Goal: Task Accomplishment & Management: Use online tool/utility

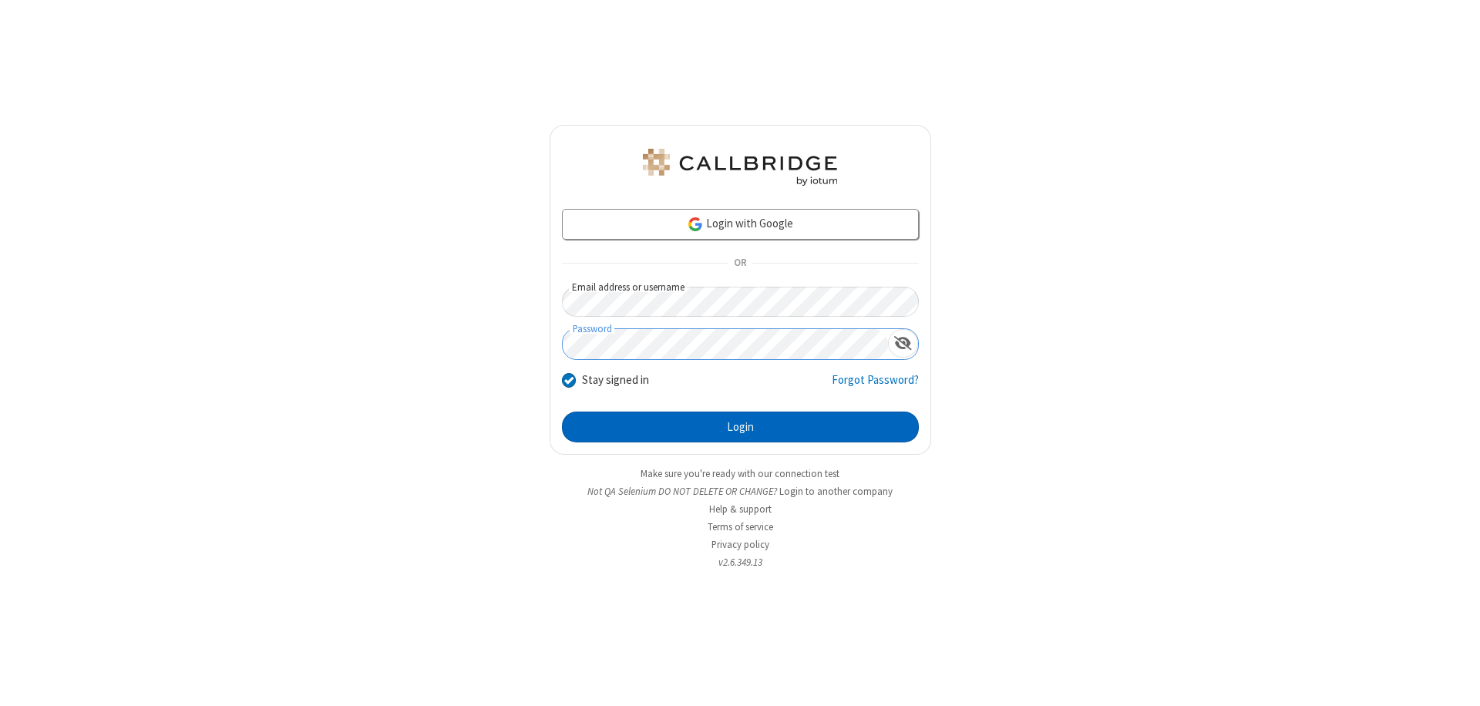
click at [740, 427] on button "Login" at bounding box center [740, 427] width 357 height 31
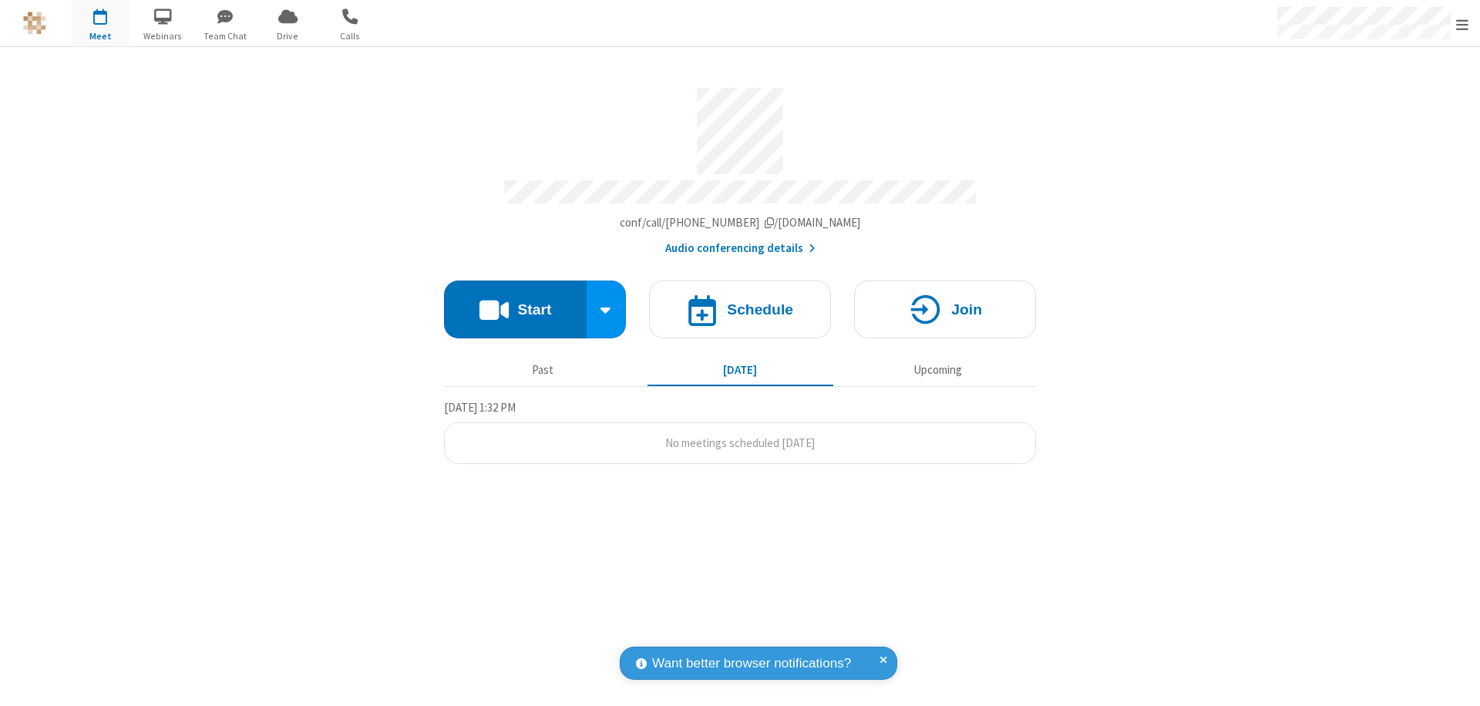
click at [515, 302] on button "Start" at bounding box center [515, 310] width 143 height 58
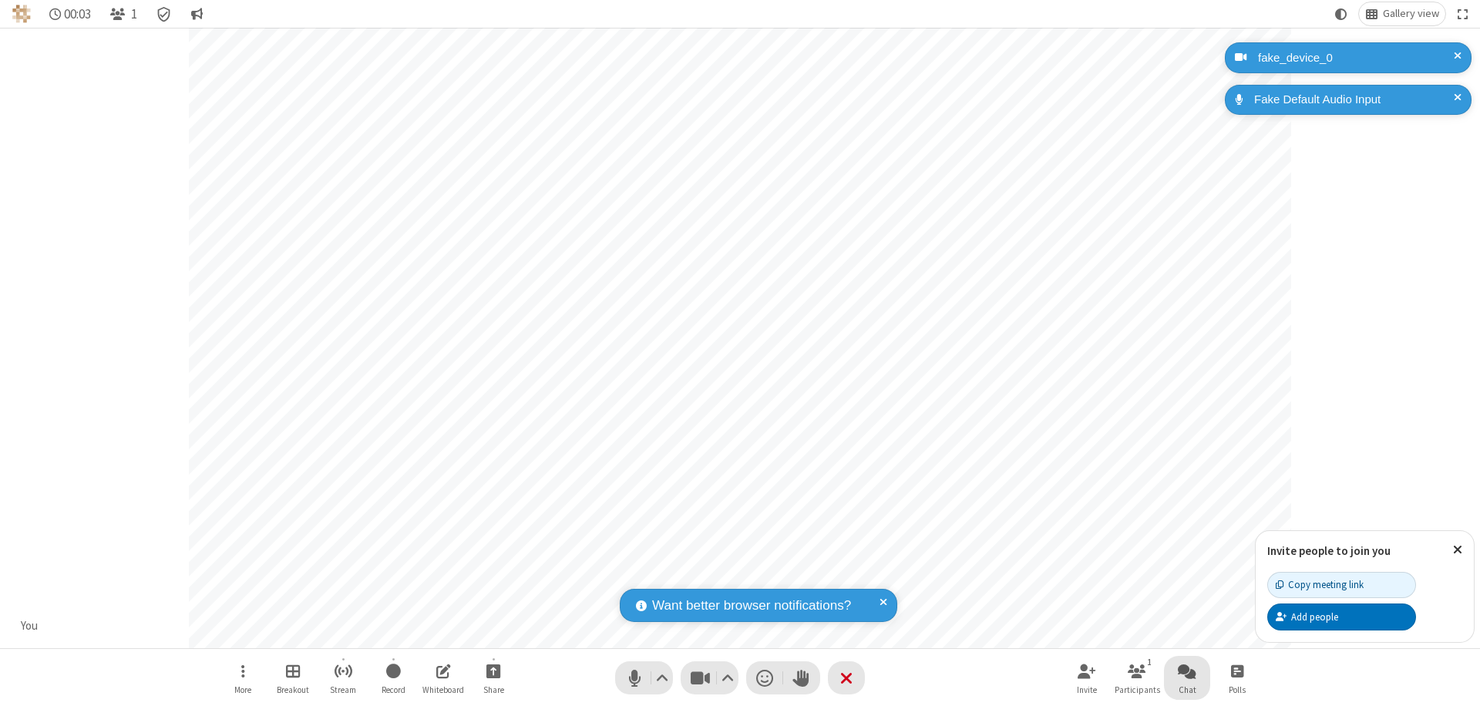
click at [1187, 671] on span "Open chat" at bounding box center [1187, 670] width 19 height 19
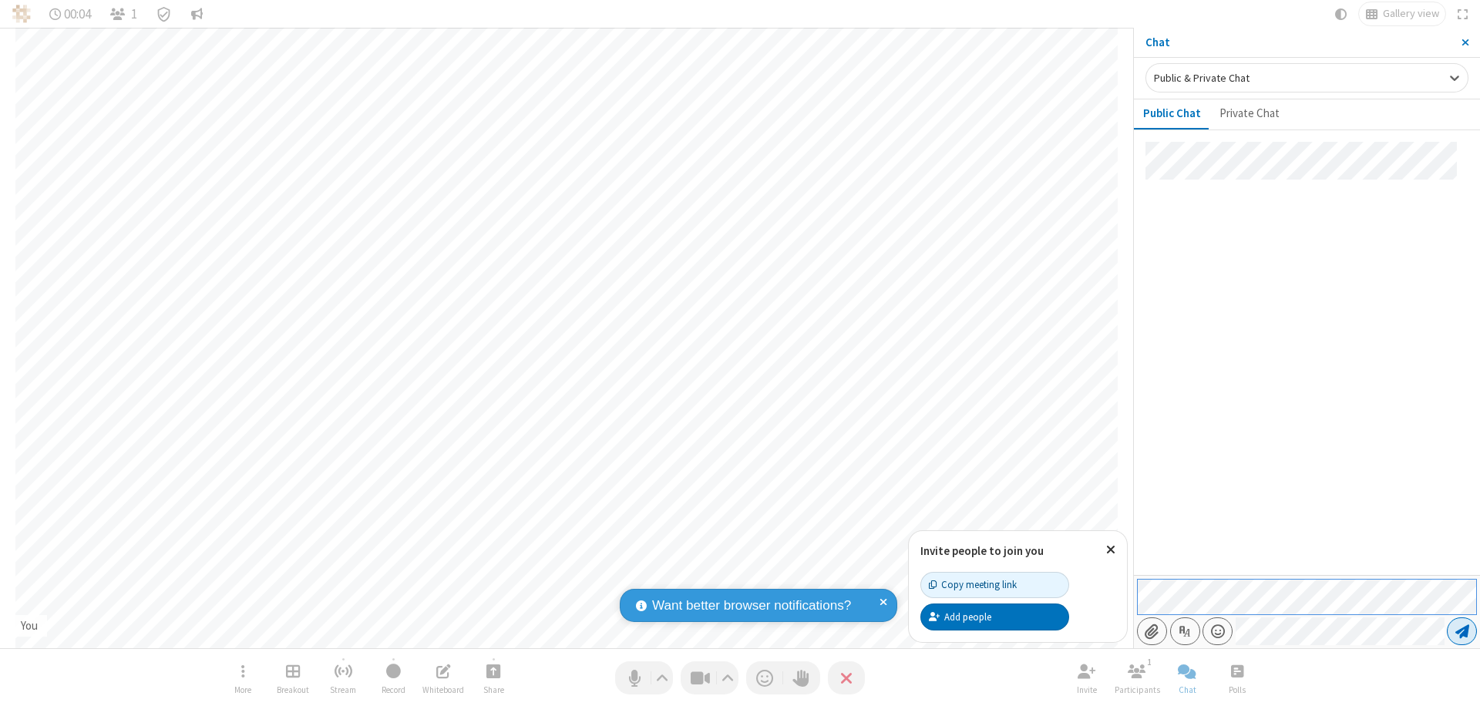
click at [1462, 631] on span "Send message" at bounding box center [1462, 631] width 14 height 15
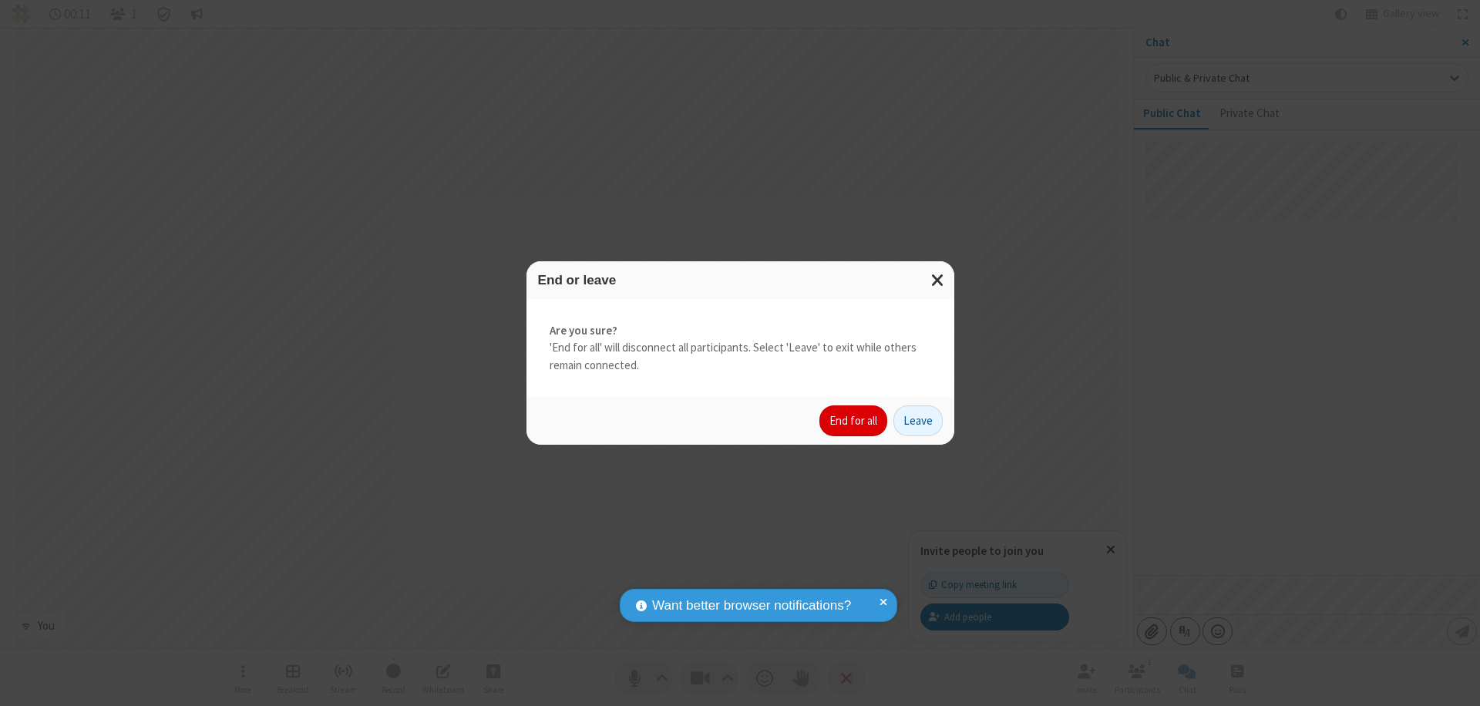
click at [854, 421] on button "End for all" at bounding box center [853, 420] width 68 height 31
